Goal: Register for event/course

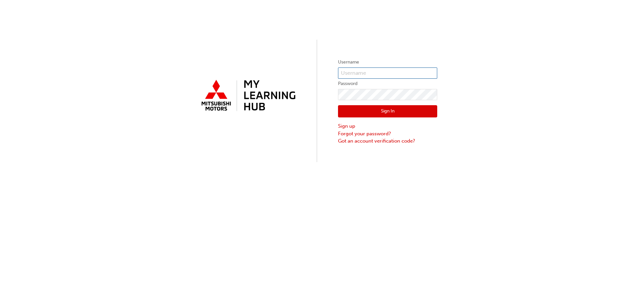
type input "0005260720"
click at [402, 111] on button "Sign In" at bounding box center [387, 111] width 99 height 13
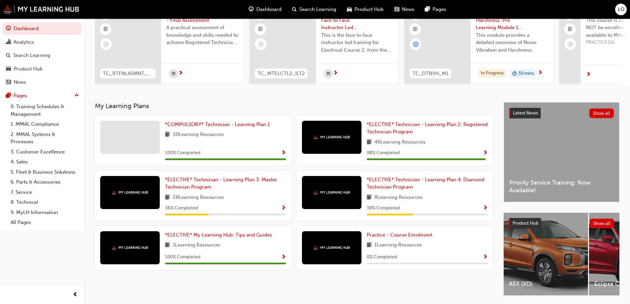
scroll to position [91, 0]
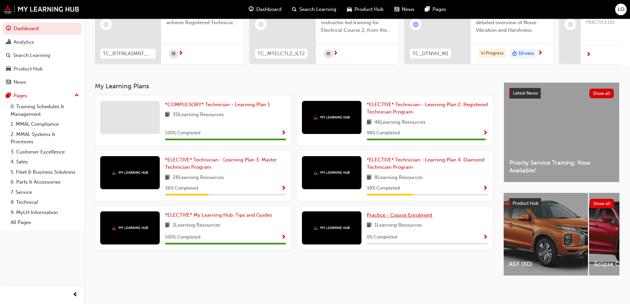
click at [377, 212] on span "Practice - Course Enrolment" at bounding box center [398, 215] width 65 height 6
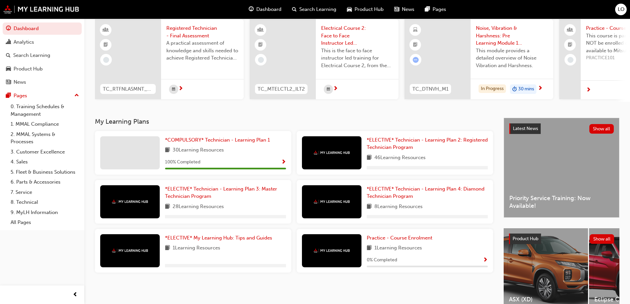
scroll to position [66, 0]
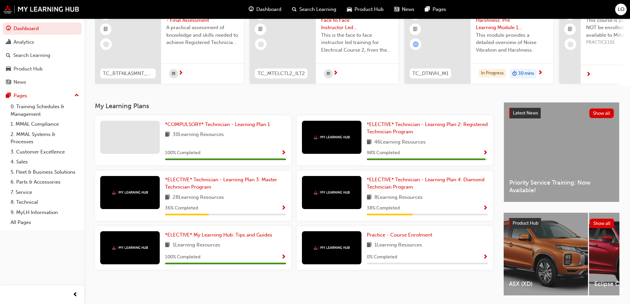
click at [389, 123] on div "*ELECTIVE* Technician - Learning Plan 2: Registered Technician Program 46 Learn…" at bounding box center [394, 140] width 196 height 50
click at [390, 127] on span "*ELECTIVE* Technician - Learning Plan 2: Registered Technician Program" at bounding box center [426, 128] width 121 height 14
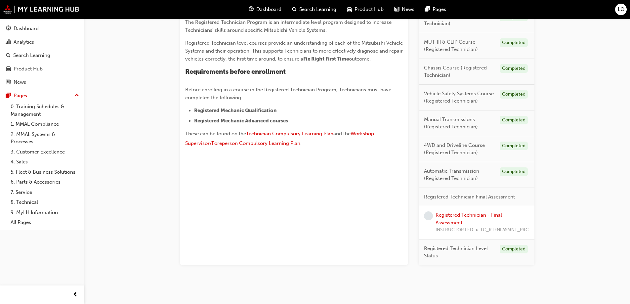
scroll to position [190, 0]
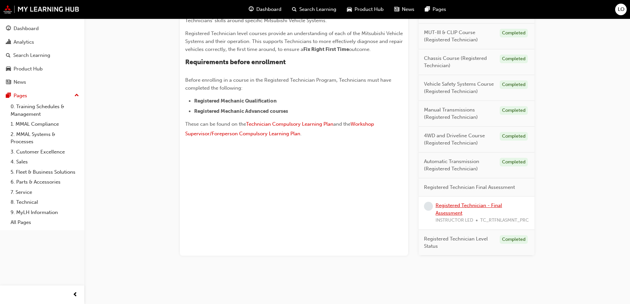
click at [466, 206] on link "Registered Technician - Final Assessment" at bounding box center [468, 209] width 66 height 14
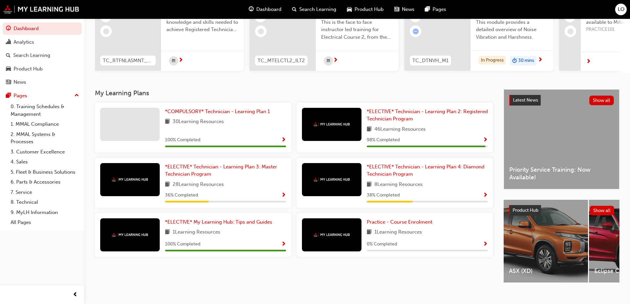
scroll to position [91, 0]
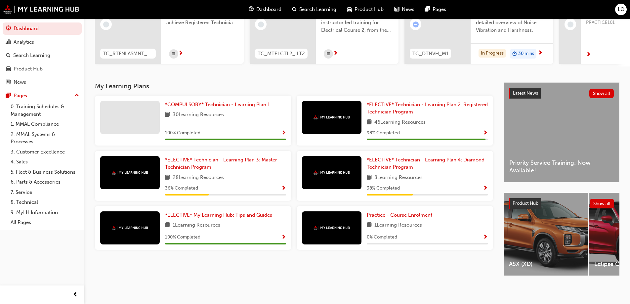
click at [400, 212] on span "Practice - Course Enrolment" at bounding box center [398, 215] width 65 height 6
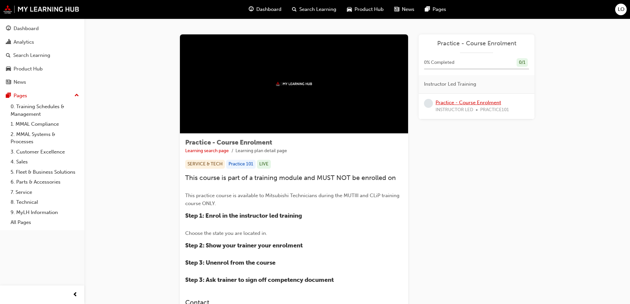
click at [451, 102] on link "Practice - Course Enrolment" at bounding box center [467, 102] width 65 height 6
click at [620, 11] on span "LO" at bounding box center [620, 10] width 7 height 8
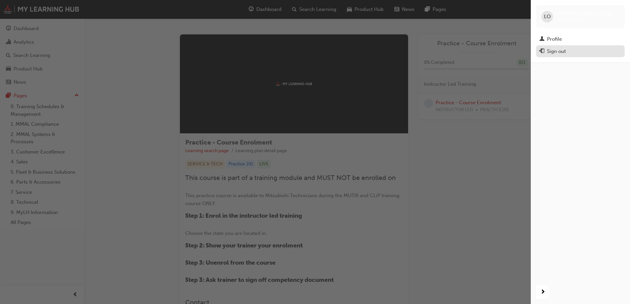
click at [553, 50] on div "Sign out" at bounding box center [556, 52] width 19 height 8
